Goal: Information Seeking & Learning: Learn about a topic

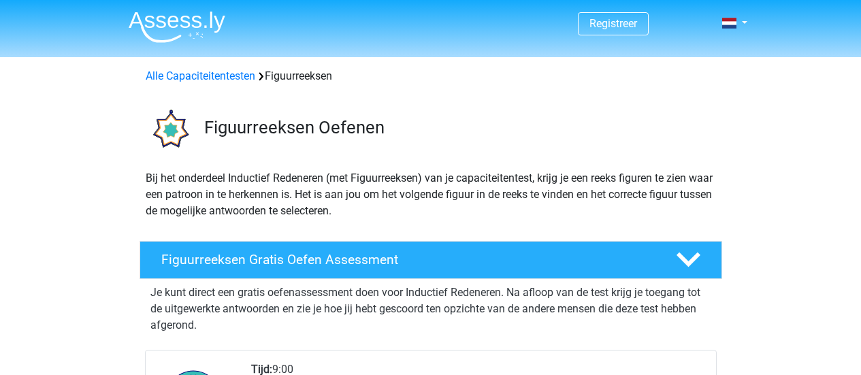
scroll to position [321, 0]
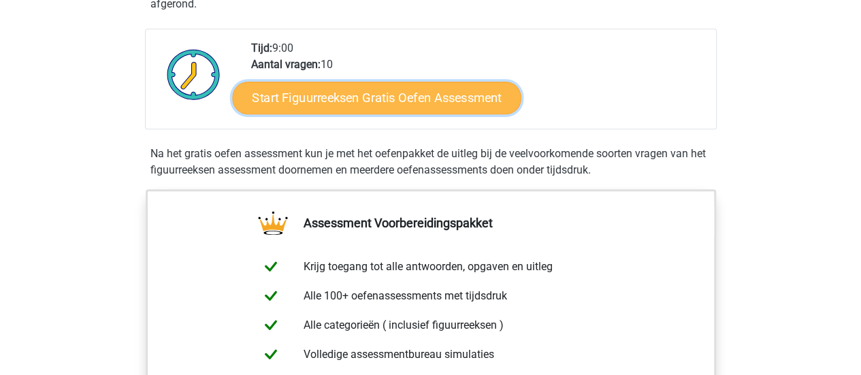
click at [436, 96] on link "Start Figuurreeksen Gratis Oefen Assessment" at bounding box center [376, 97] width 289 height 33
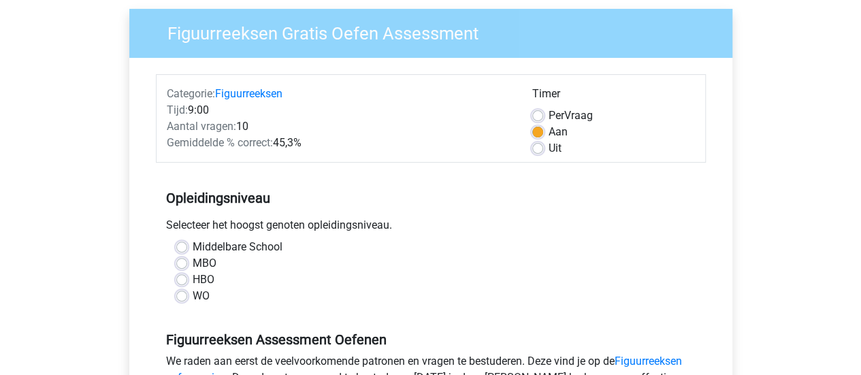
scroll to position [209, 0]
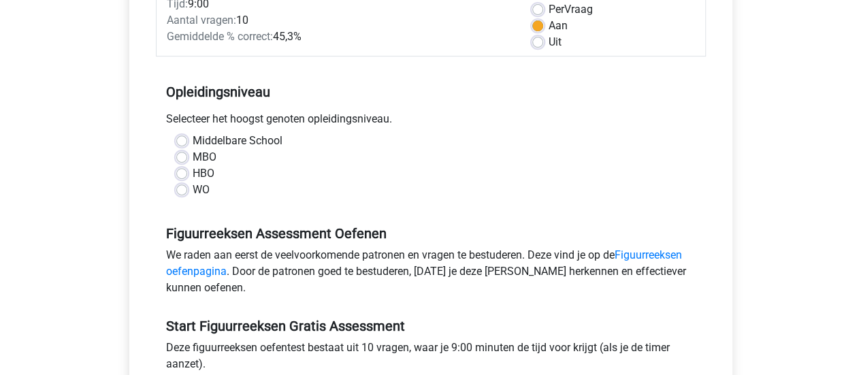
click at [175, 185] on div "Middelbare School MBO HBO WO" at bounding box center [430, 165] width 529 height 65
click at [193, 186] on label "WO" at bounding box center [201, 190] width 17 height 16
click at [176, 186] on input "WO" at bounding box center [181, 189] width 11 height 14
radio input "true"
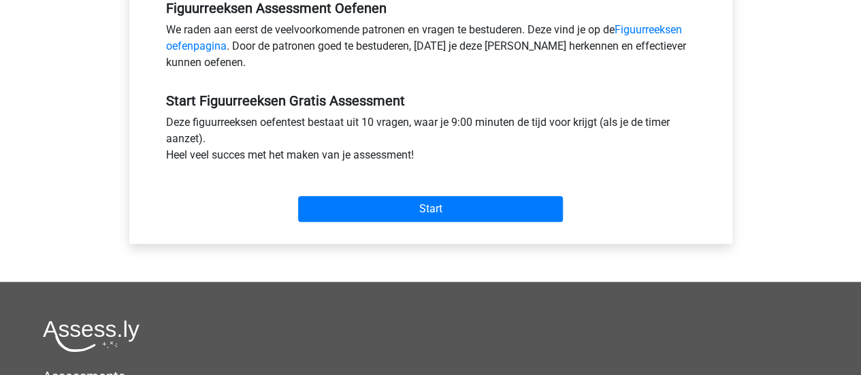
scroll to position [435, 0]
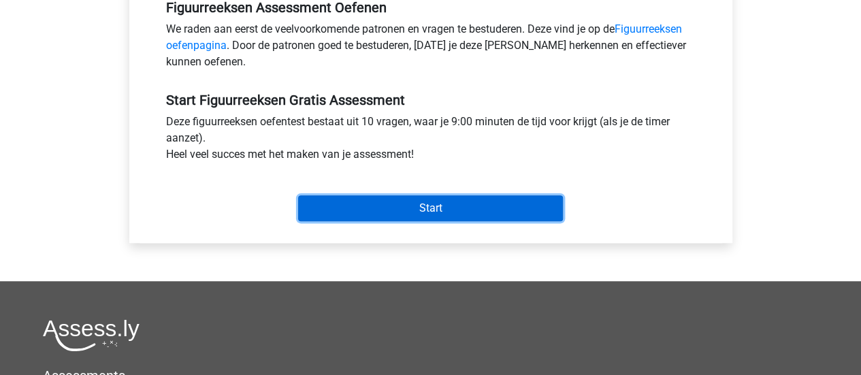
click at [336, 210] on input "Start" at bounding box center [430, 208] width 265 height 26
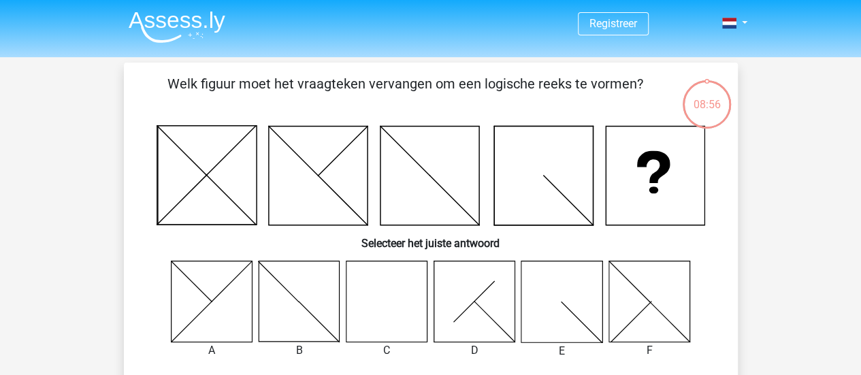
click at [385, 310] on icon at bounding box center [386, 301] width 81 height 81
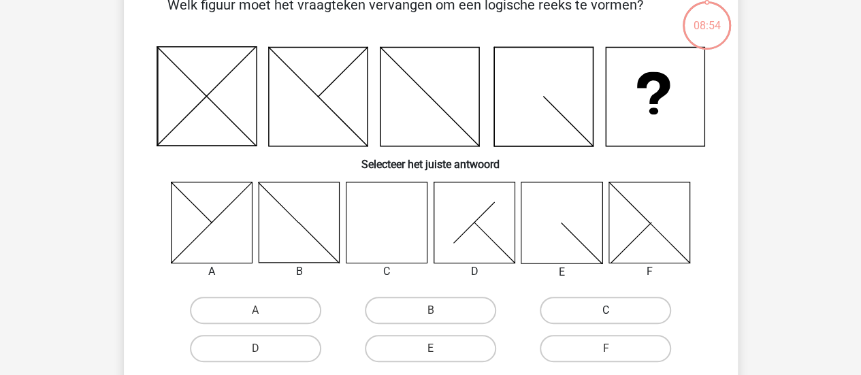
click at [582, 304] on label "C" at bounding box center [605, 310] width 131 height 27
click at [606, 310] on input "C" at bounding box center [610, 314] width 9 height 9
radio input "true"
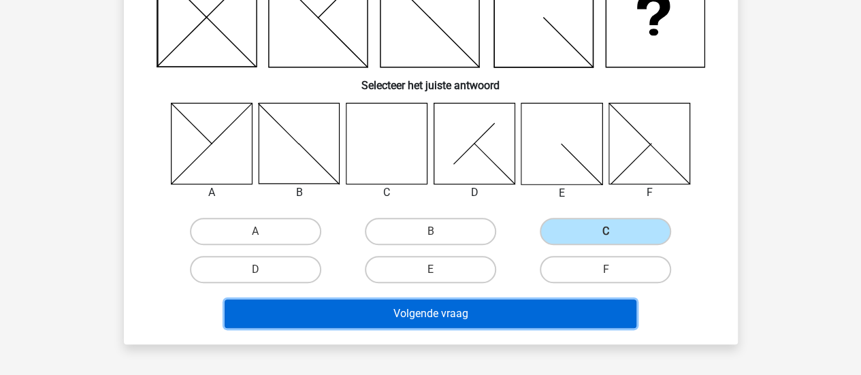
click at [383, 310] on button "Volgende vraag" at bounding box center [431, 313] width 412 height 29
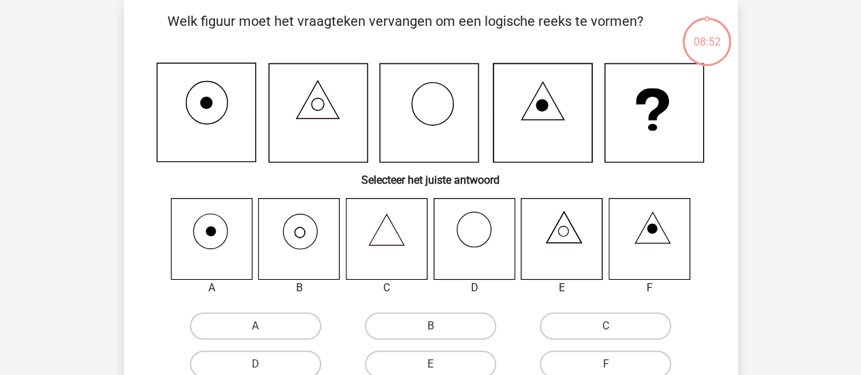
scroll to position [63, 0]
click at [301, 232] on icon at bounding box center [299, 238] width 81 height 81
click at [417, 323] on label "B" at bounding box center [430, 325] width 131 height 27
click at [430, 326] on input "B" at bounding box center [434, 330] width 9 height 9
radio input "true"
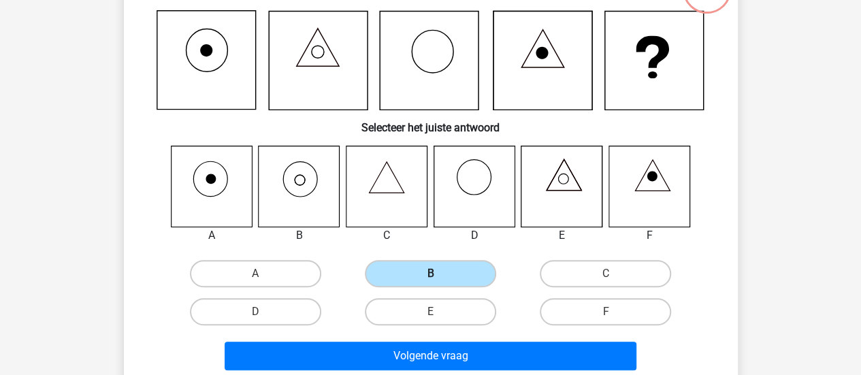
scroll to position [120, 0]
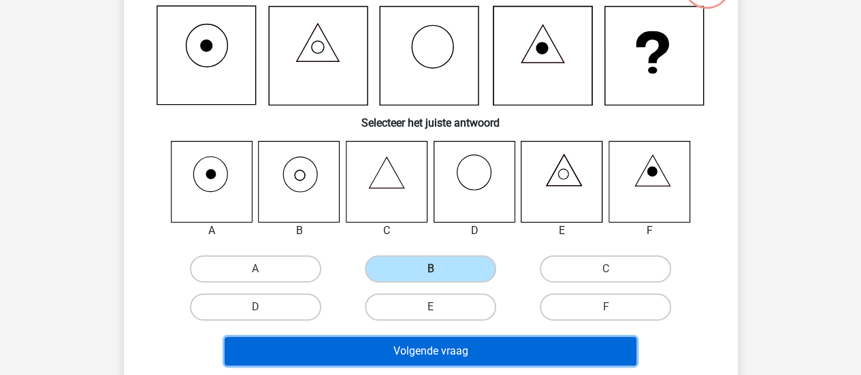
click at [425, 346] on button "Volgende vraag" at bounding box center [431, 351] width 412 height 29
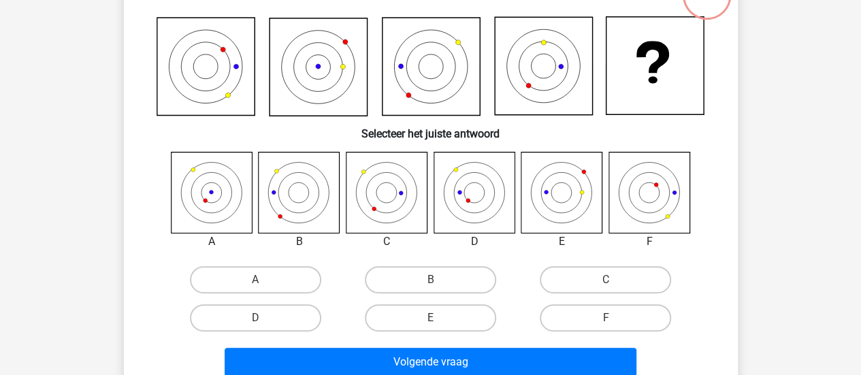
scroll to position [108, 0]
click at [302, 313] on label "D" at bounding box center [255, 318] width 131 height 27
click at [264, 319] on input "D" at bounding box center [259, 323] width 9 height 9
radio input "true"
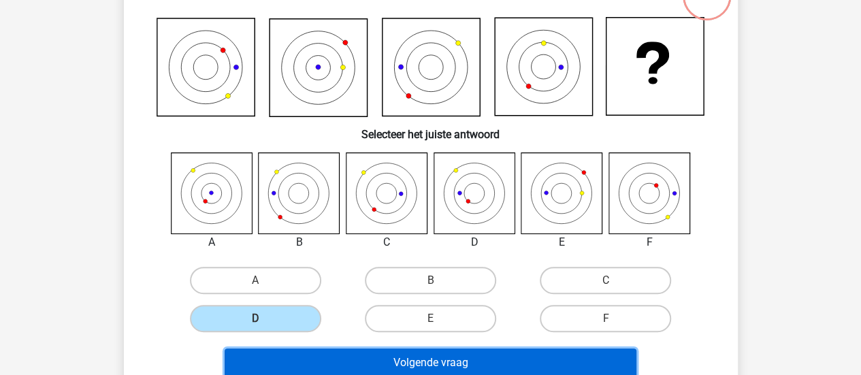
click at [403, 357] on button "Volgende vraag" at bounding box center [431, 362] width 412 height 29
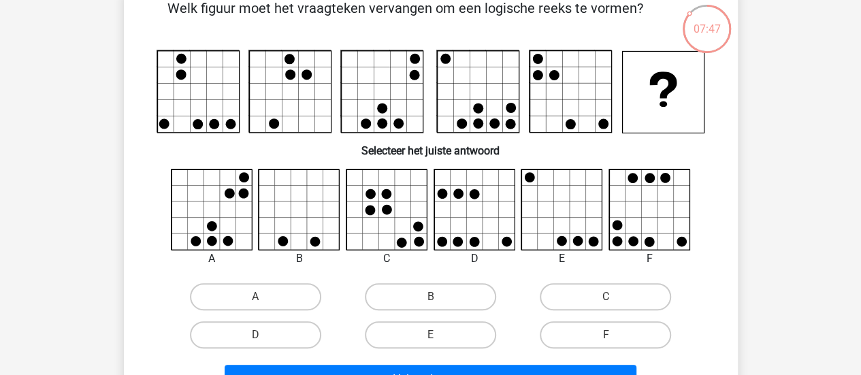
scroll to position [74, 0]
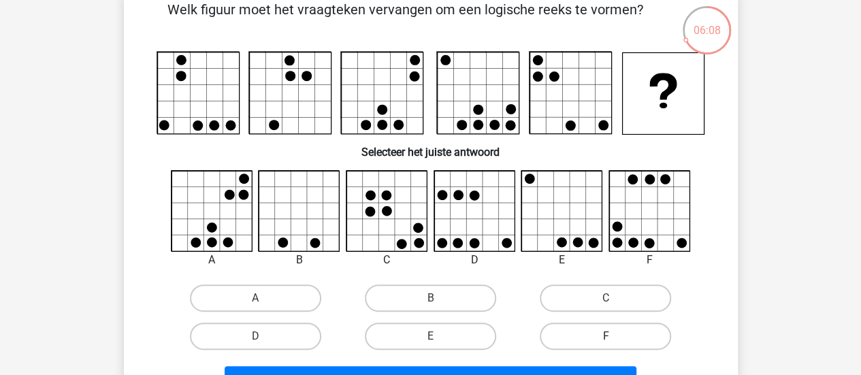
click at [568, 345] on label "F" at bounding box center [605, 336] width 131 height 27
click at [606, 345] on input "F" at bounding box center [610, 340] width 9 height 9
radio input "true"
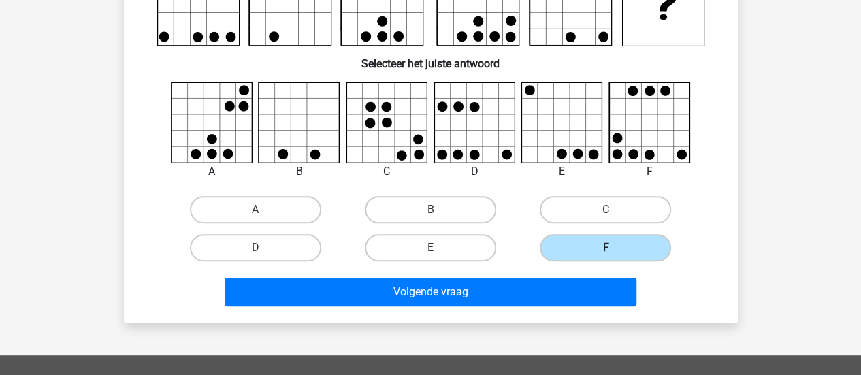
scroll to position [165, 0]
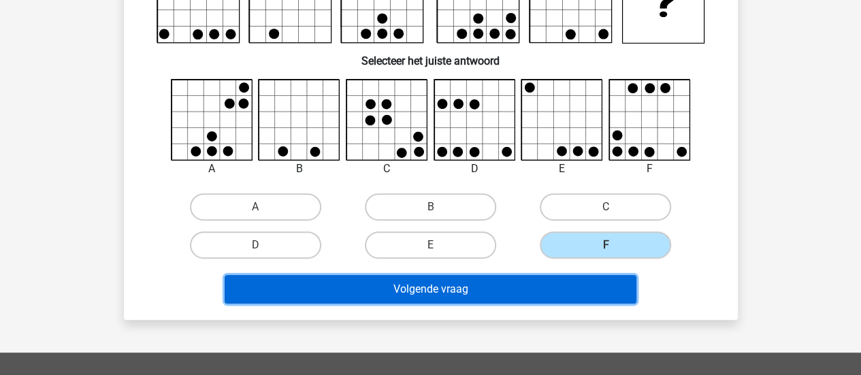
click at [508, 293] on button "Volgende vraag" at bounding box center [431, 289] width 412 height 29
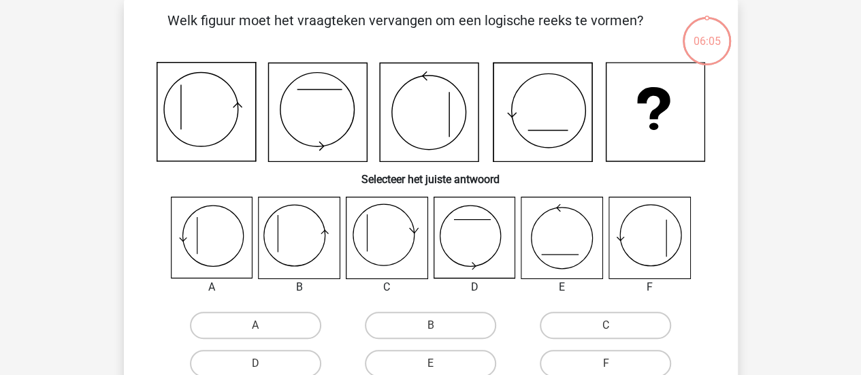
scroll to position [63, 0]
click at [229, 314] on label "A" at bounding box center [255, 325] width 131 height 27
click at [255, 326] on input "A" at bounding box center [259, 330] width 9 height 9
radio input "true"
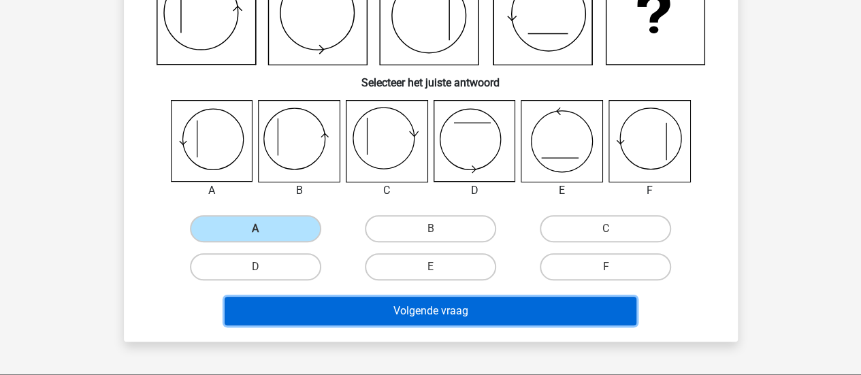
click at [350, 308] on button "Volgende vraag" at bounding box center [431, 311] width 412 height 29
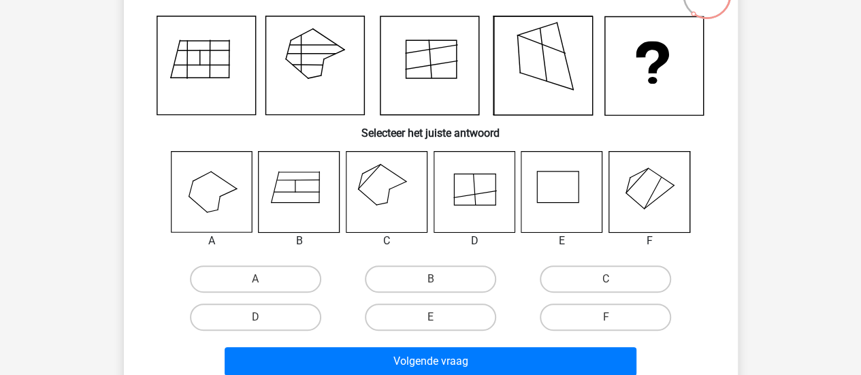
scroll to position [112, 0]
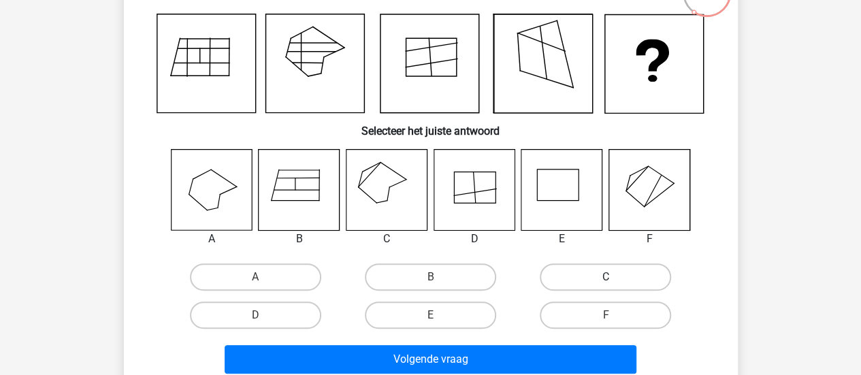
click at [623, 277] on label "C" at bounding box center [605, 276] width 131 height 27
click at [615, 277] on input "C" at bounding box center [610, 281] width 9 height 9
radio input "true"
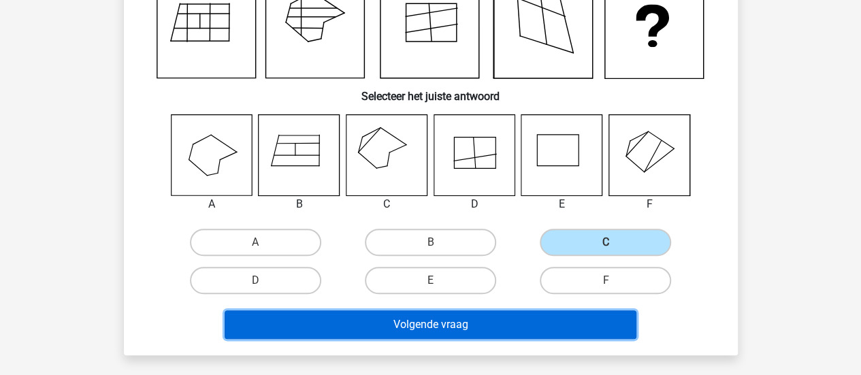
click at [471, 319] on button "Volgende vraag" at bounding box center [431, 324] width 412 height 29
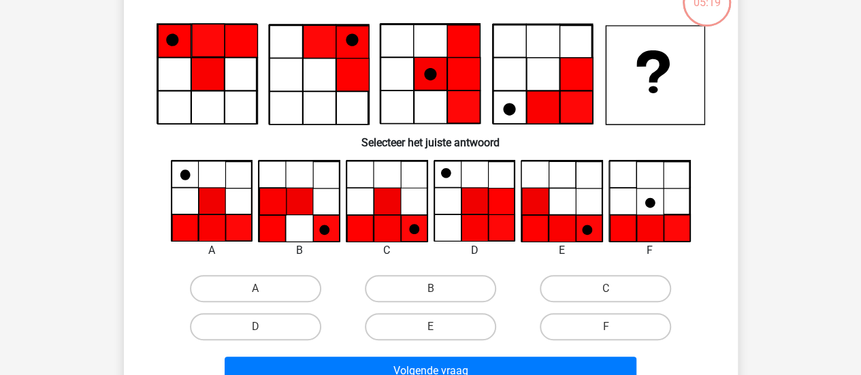
scroll to position [63, 0]
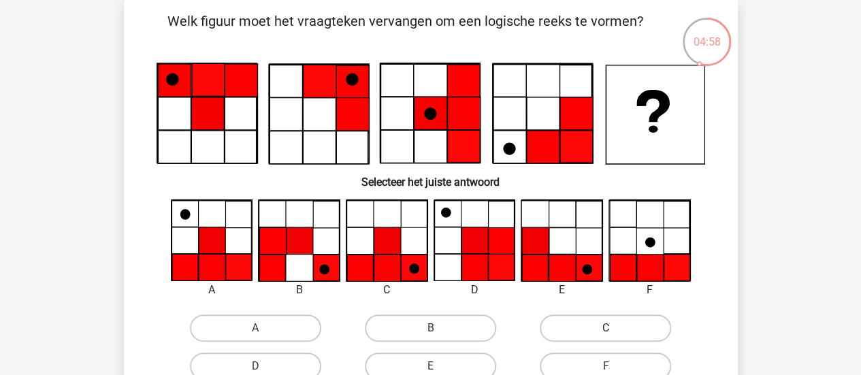
click at [554, 333] on label "C" at bounding box center [605, 327] width 131 height 27
click at [606, 333] on input "C" at bounding box center [610, 332] width 9 height 9
radio input "true"
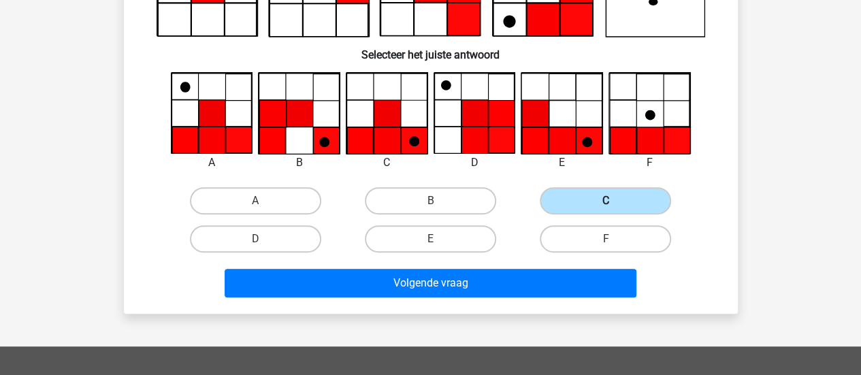
scroll to position [193, 0]
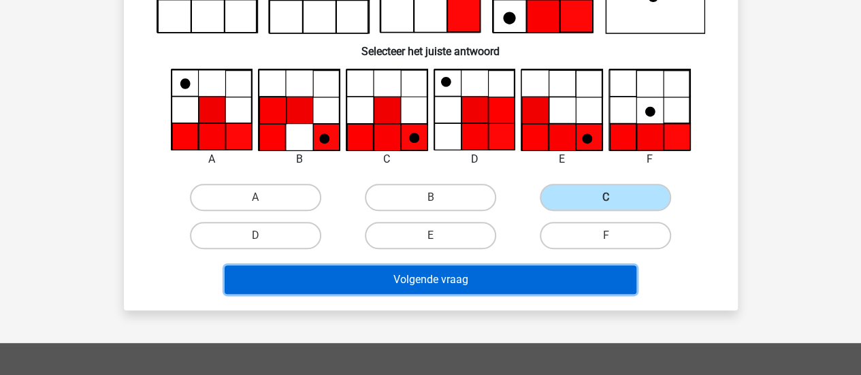
click at [483, 273] on button "Volgende vraag" at bounding box center [431, 279] width 412 height 29
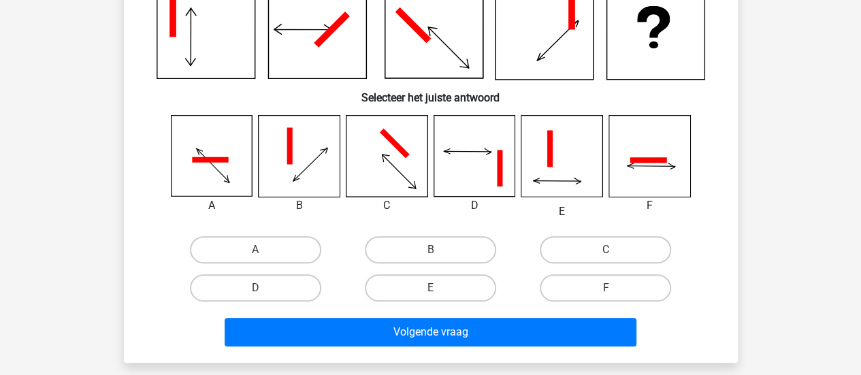
scroll to position [146, 0]
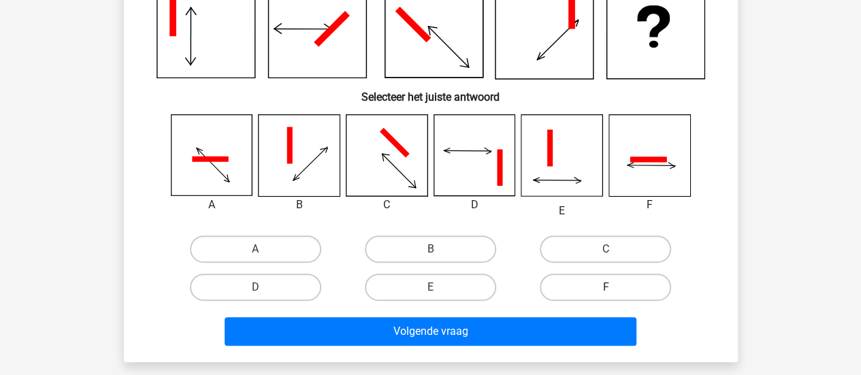
click at [566, 278] on label "F" at bounding box center [605, 287] width 131 height 27
click at [606, 287] on input "F" at bounding box center [610, 291] width 9 height 9
radio input "true"
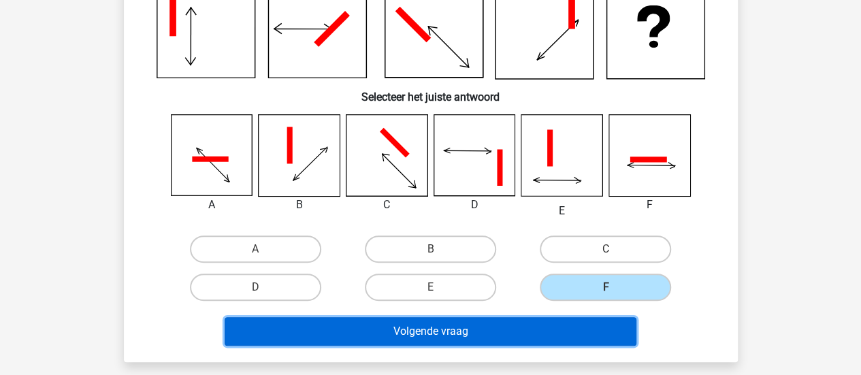
click at [472, 324] on button "Volgende vraag" at bounding box center [431, 331] width 412 height 29
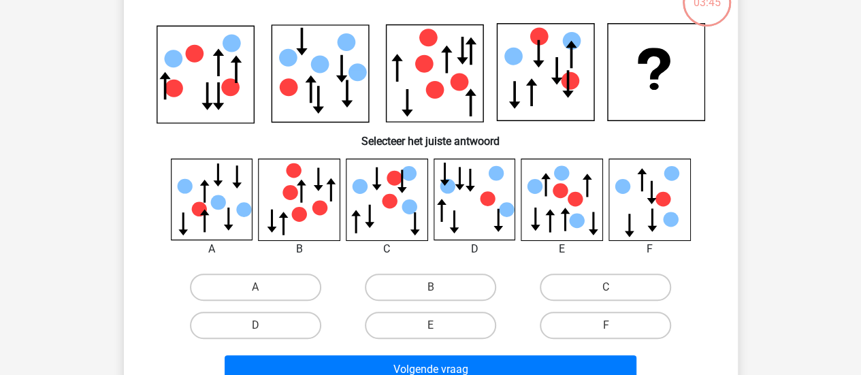
scroll to position [63, 0]
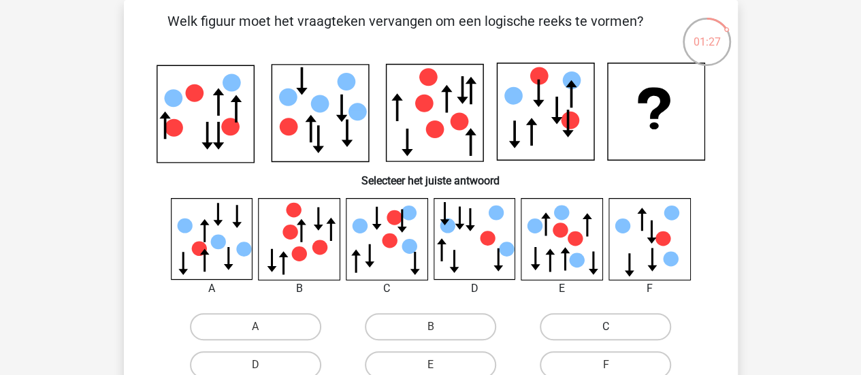
click at [559, 327] on label "C" at bounding box center [605, 326] width 131 height 27
click at [606, 327] on input "C" at bounding box center [610, 331] width 9 height 9
radio input "true"
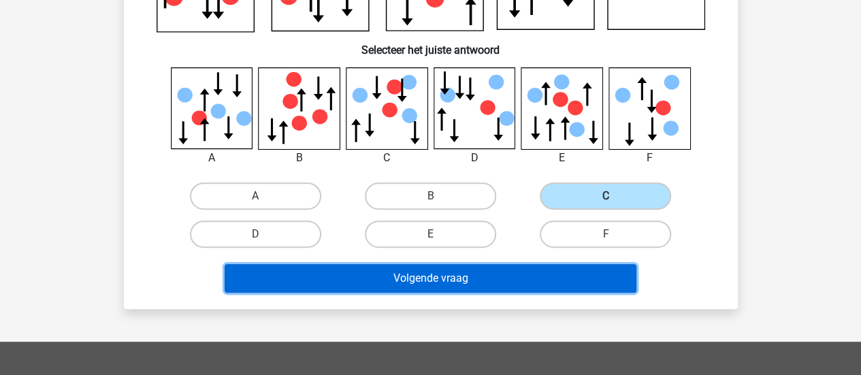
click at [462, 276] on button "Volgende vraag" at bounding box center [431, 278] width 412 height 29
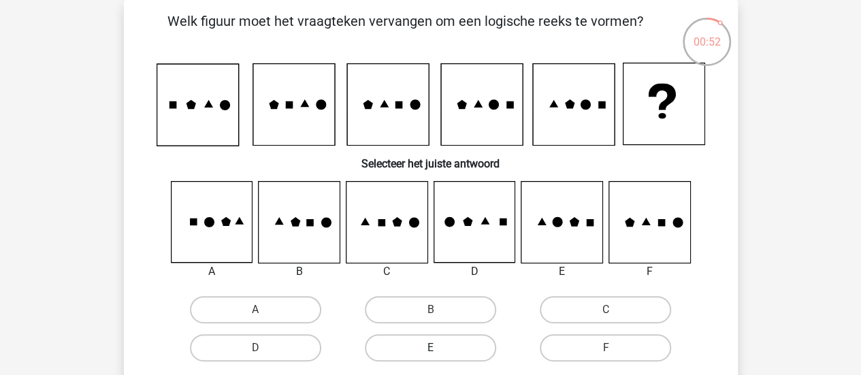
click at [417, 352] on label "E" at bounding box center [430, 347] width 131 height 27
click at [430, 352] on input "E" at bounding box center [434, 352] width 9 height 9
radio input "true"
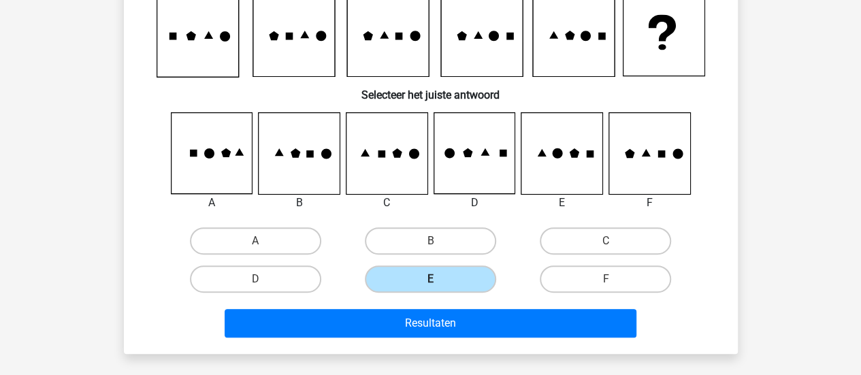
scroll to position [133, 0]
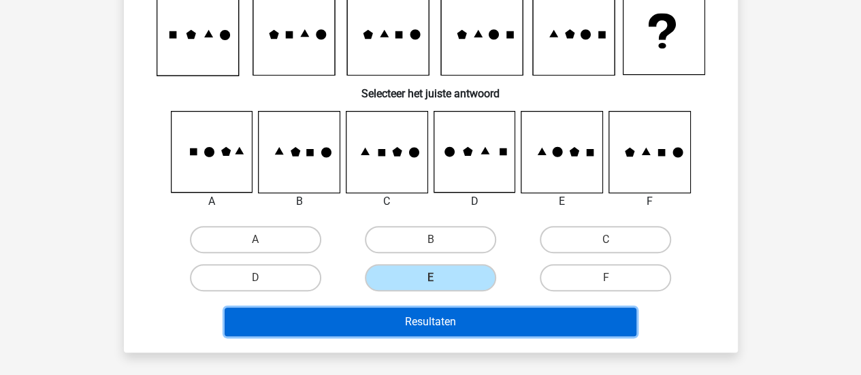
click at [430, 323] on button "Resultaten" at bounding box center [431, 322] width 412 height 29
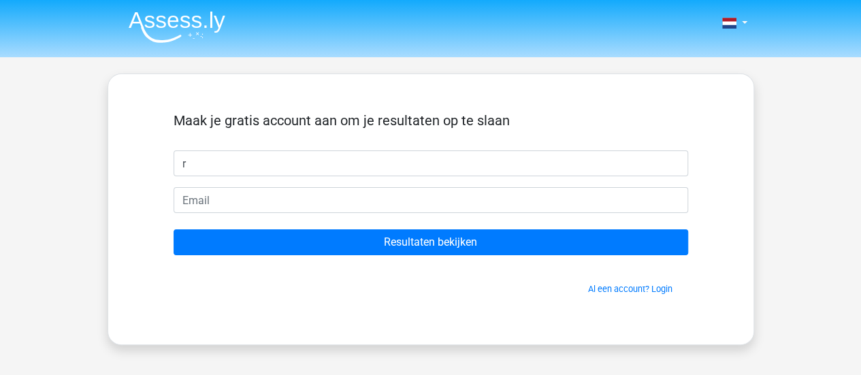
type input "r"
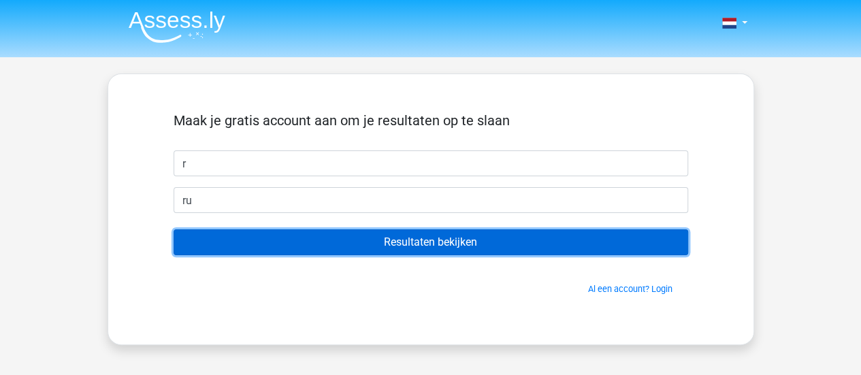
click at [439, 235] on input "Resultaten bekijken" at bounding box center [431, 242] width 515 height 26
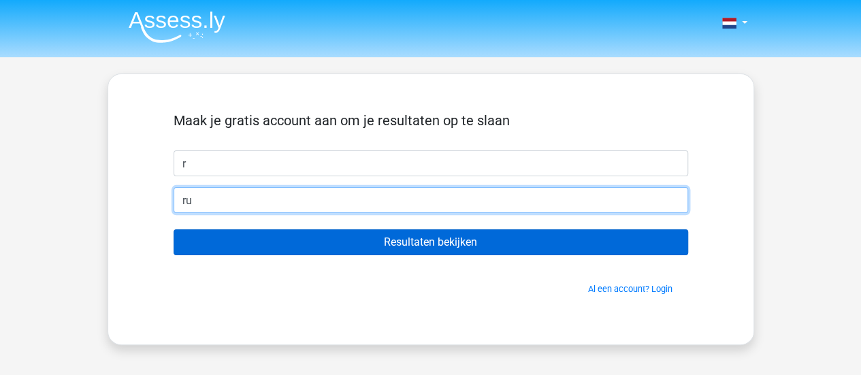
type input "rutgermail1@gmail.com"
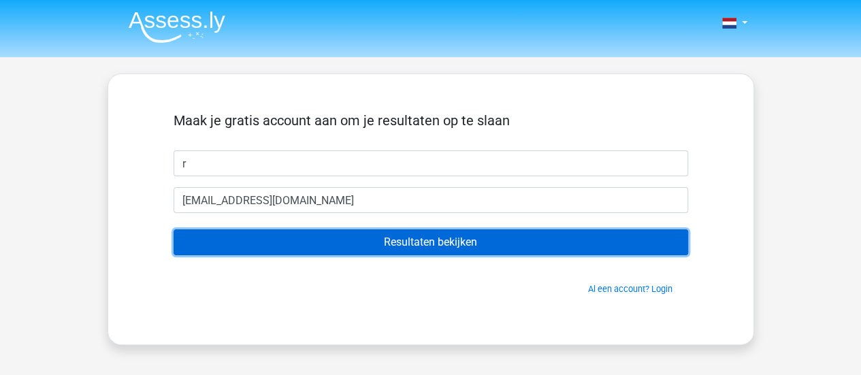
click at [332, 246] on input "Resultaten bekijken" at bounding box center [431, 242] width 515 height 26
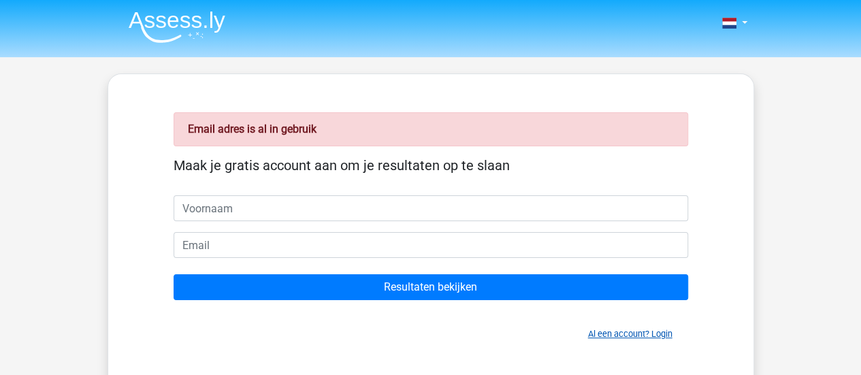
click at [618, 329] on link "Al een account? Login" at bounding box center [630, 334] width 84 height 10
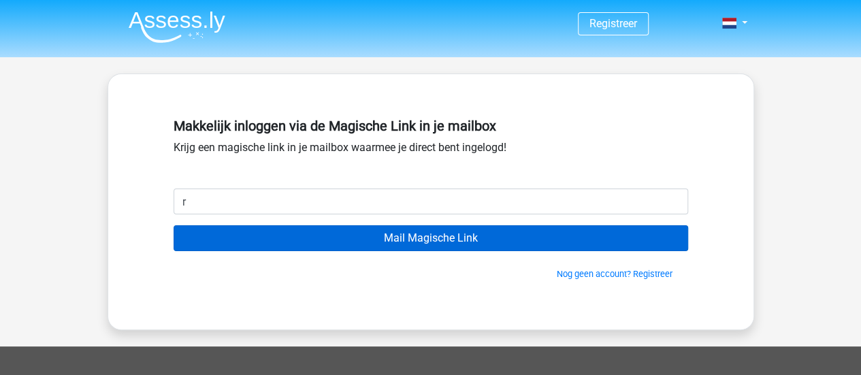
type input "[EMAIL_ADDRESS][DOMAIN_NAME]"
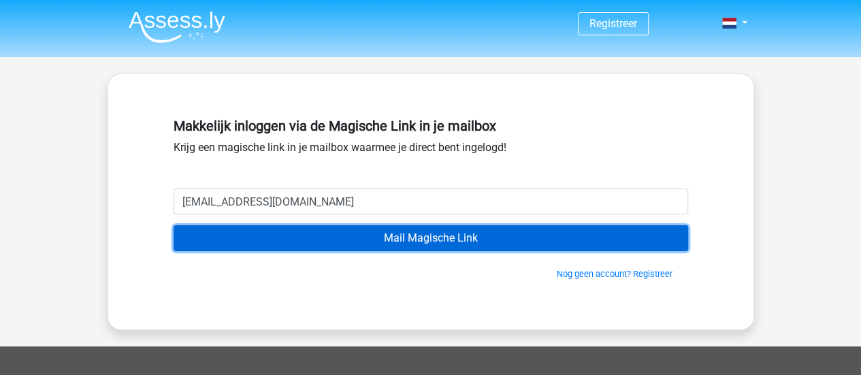
click at [369, 240] on input "Mail Magische Link" at bounding box center [431, 238] width 515 height 26
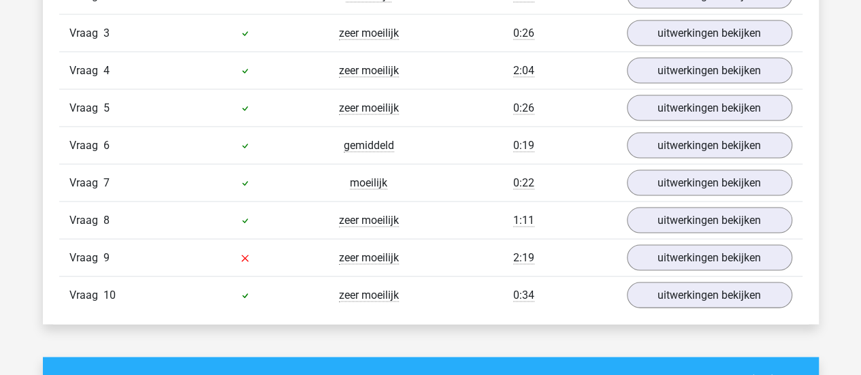
scroll to position [1322, 0]
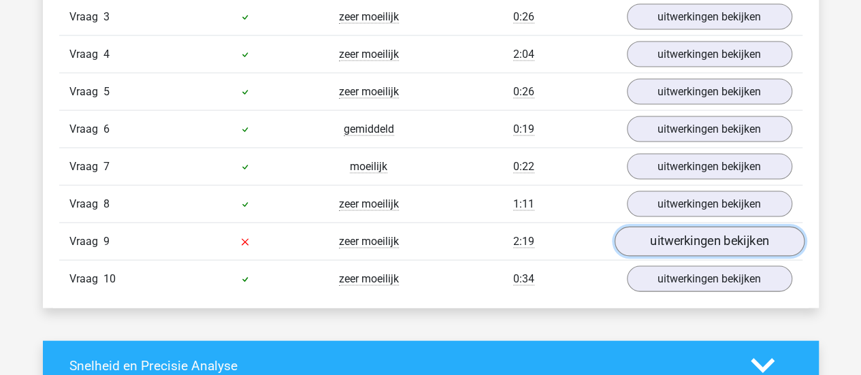
click at [666, 238] on link "uitwerkingen bekijken" at bounding box center [709, 242] width 190 height 30
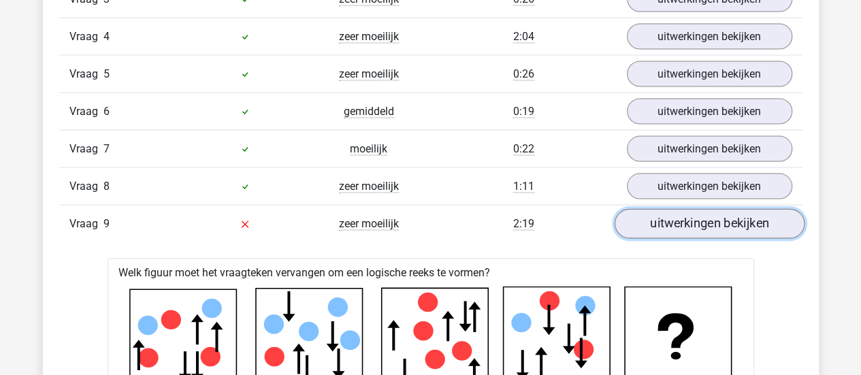
scroll to position [1315, 0]
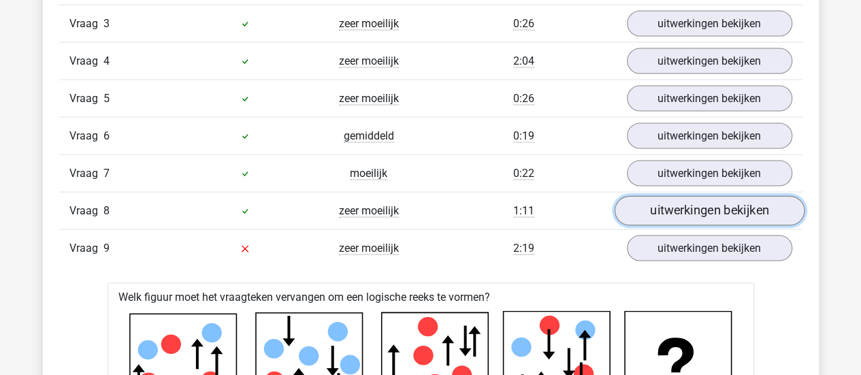
click at [663, 202] on link "uitwerkingen bekijken" at bounding box center [709, 211] width 190 height 30
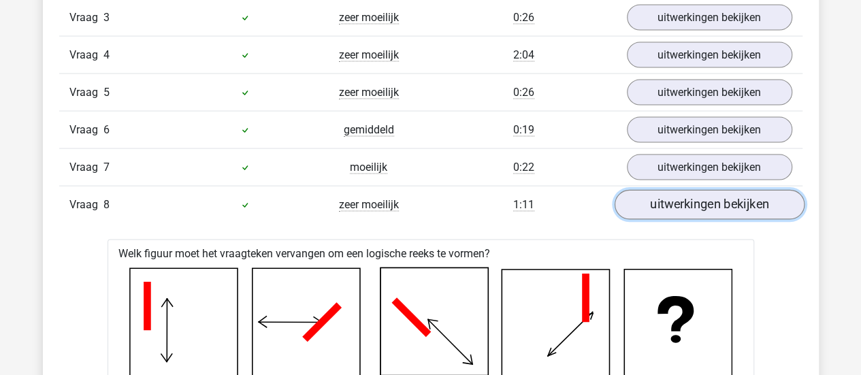
scroll to position [1271, 0]
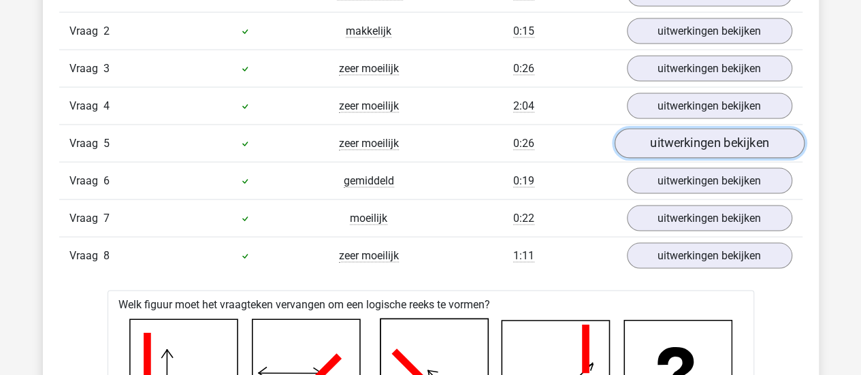
click at [689, 131] on link "uitwerkingen bekijken" at bounding box center [709, 143] width 190 height 30
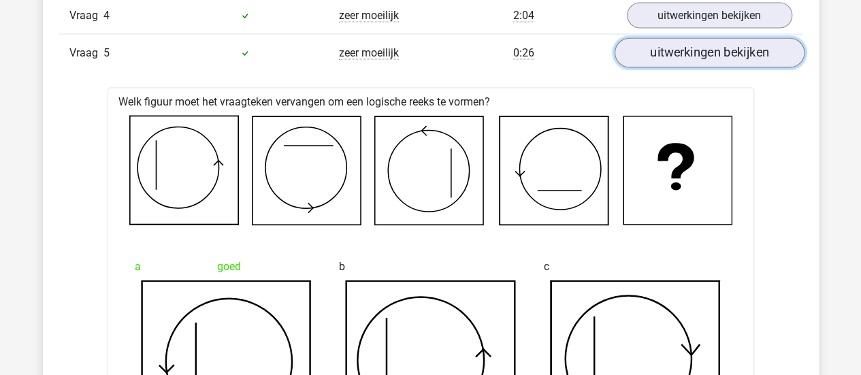
scroll to position [1130, 0]
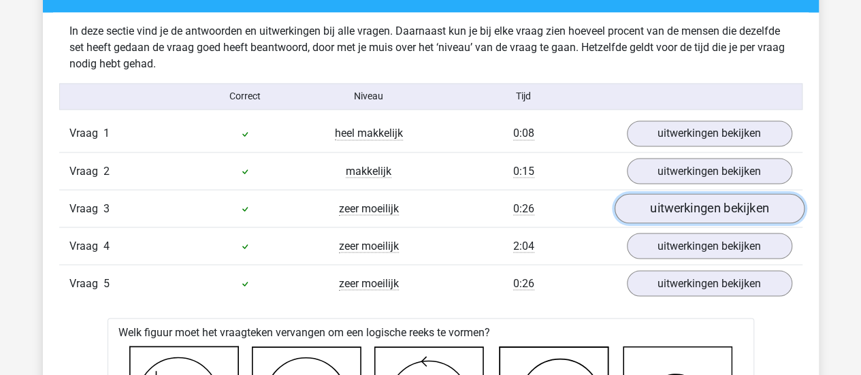
click at [677, 195] on link "uitwerkingen bekijken" at bounding box center [709, 208] width 190 height 30
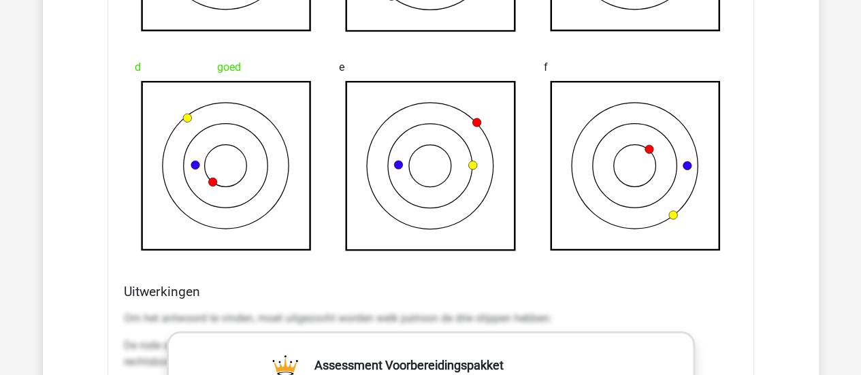
scroll to position [1705, 0]
